Goal: Task Accomplishment & Management: Manage account settings

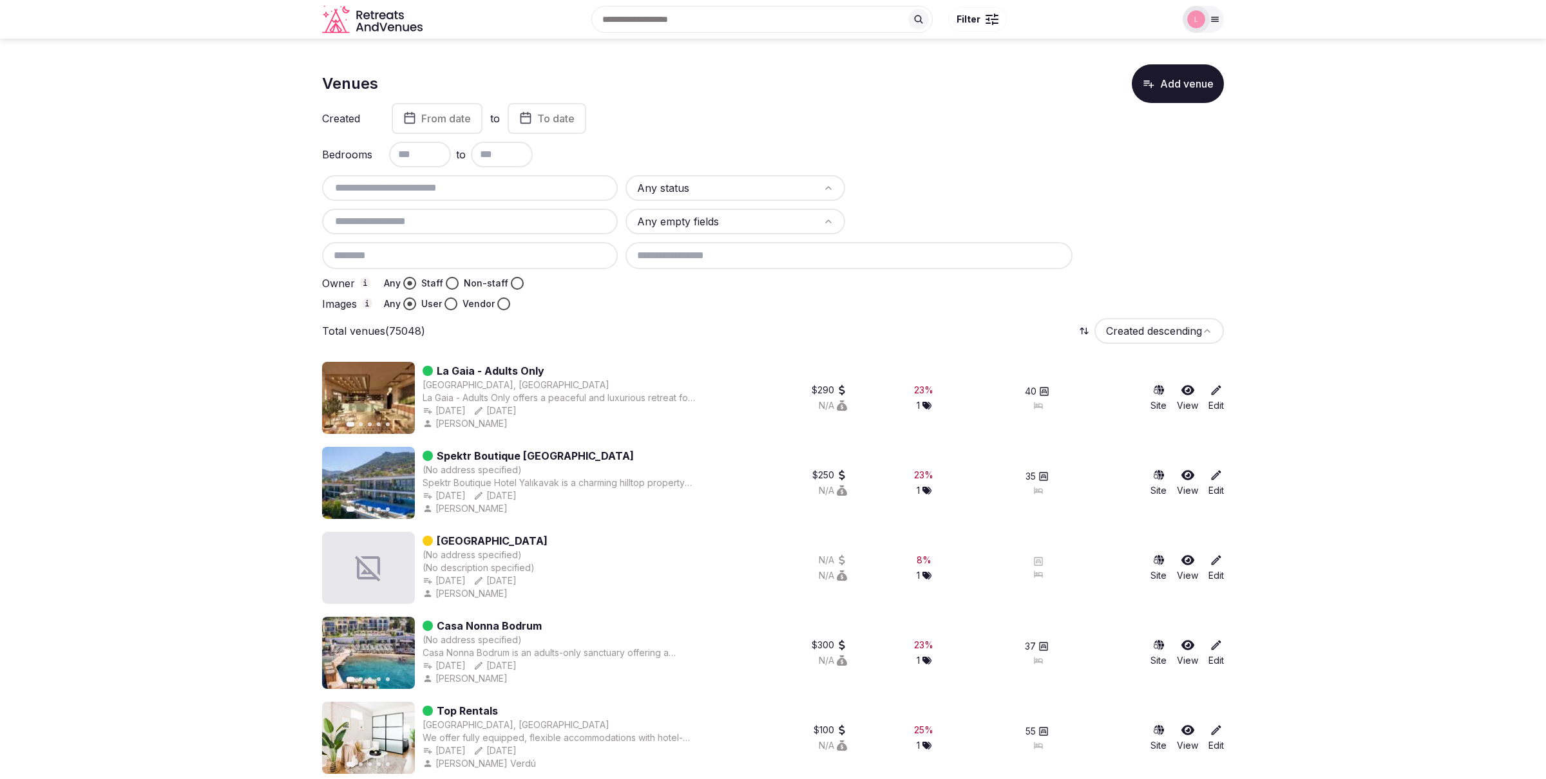
click at [482, 369] on link "La Gaia - Adults Only" at bounding box center [491, 370] width 108 height 15
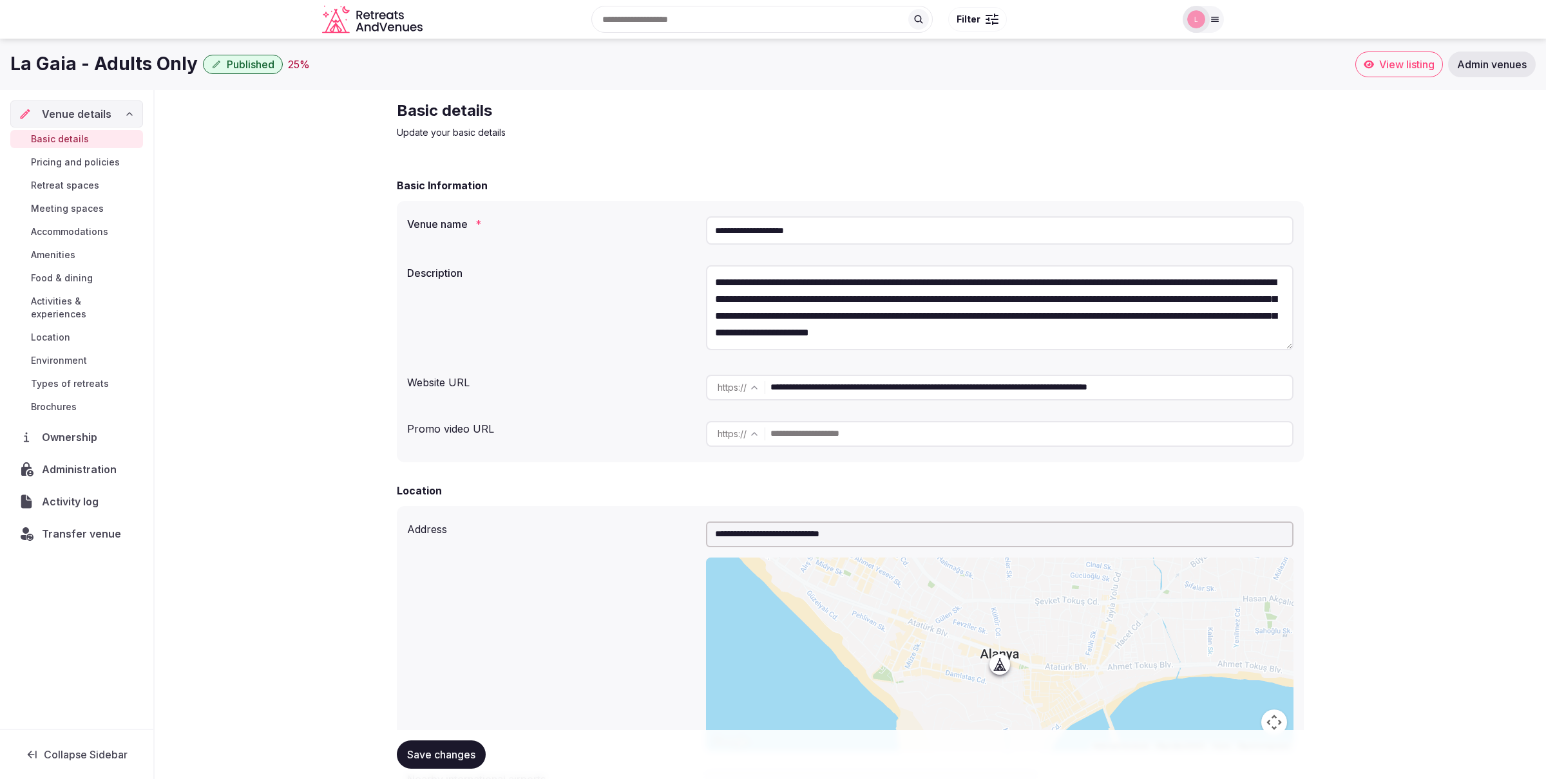
click at [872, 328] on textarea "**********" at bounding box center [999, 307] width 587 height 85
